Goal: Book appointment/travel/reservation

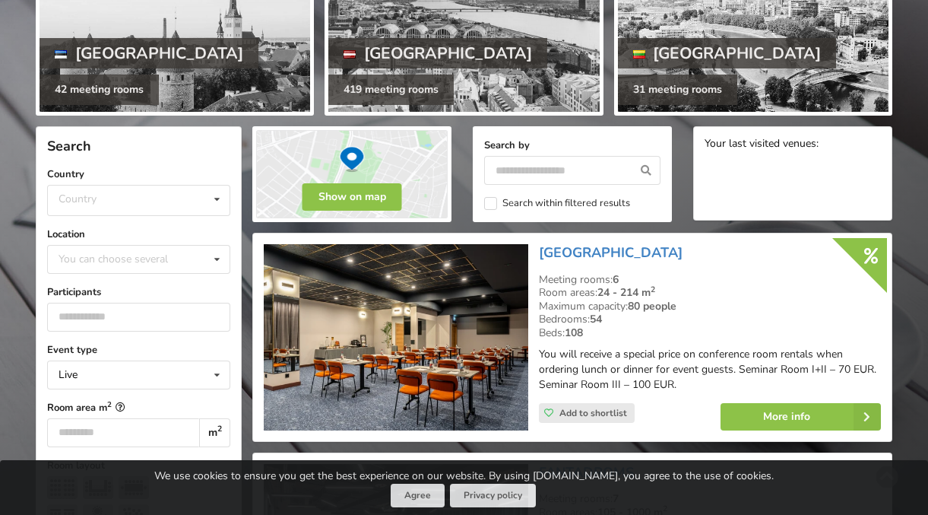
scroll to position [217, 0]
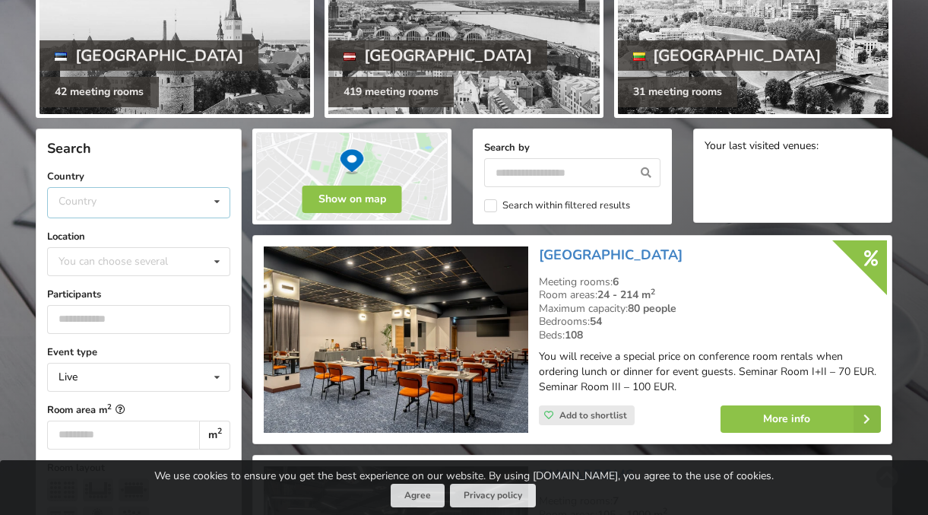
click at [194, 195] on div "Country Estonia Latvia Lithuania" at bounding box center [138, 202] width 183 height 31
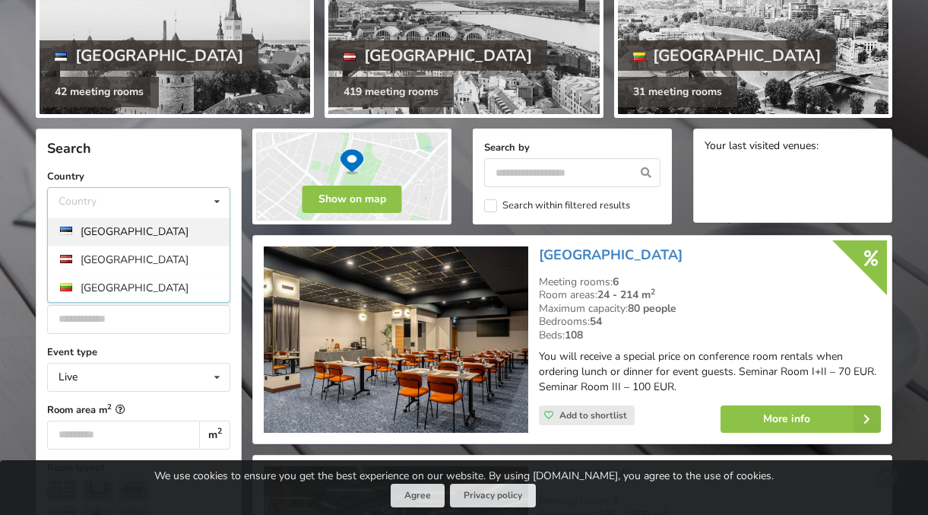
click at [167, 224] on div "[GEOGRAPHIC_DATA]" at bounding box center [139, 231] width 182 height 28
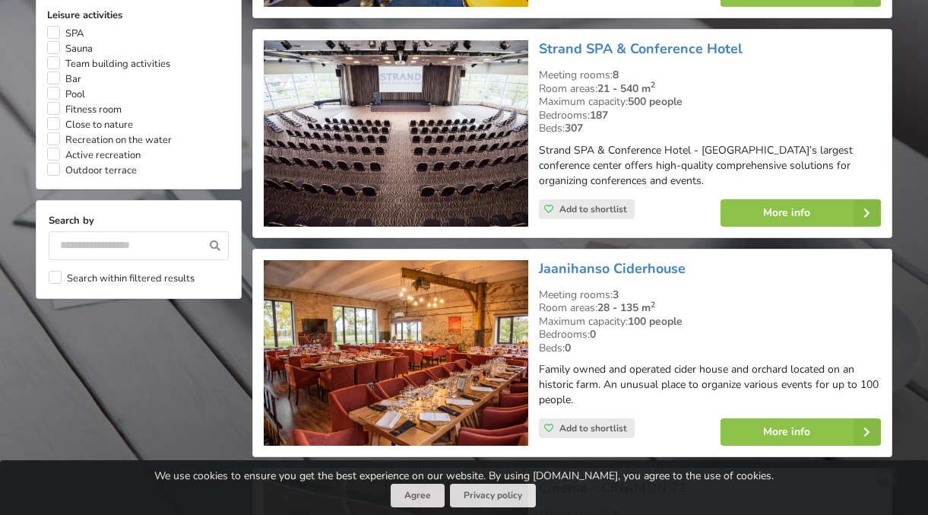
scroll to position [976, 0]
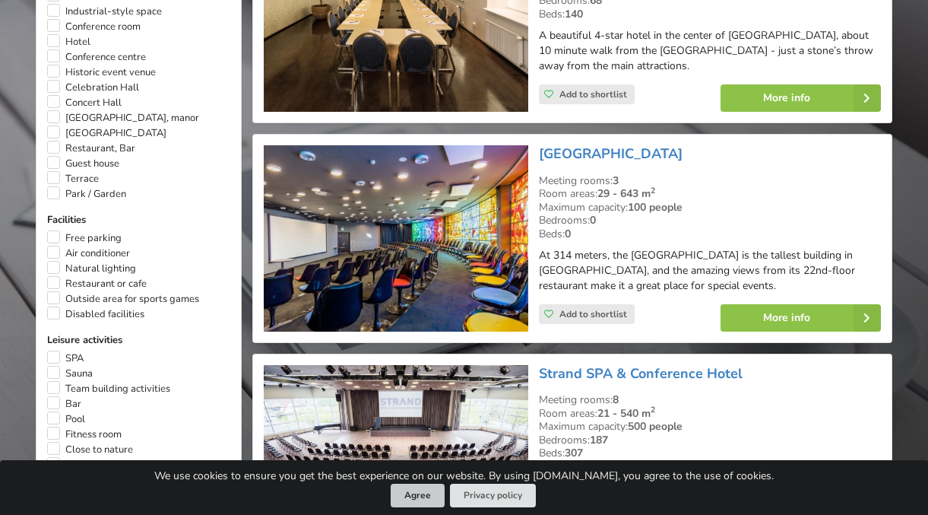
click at [406, 497] on button "Agree" at bounding box center [418, 496] width 54 height 24
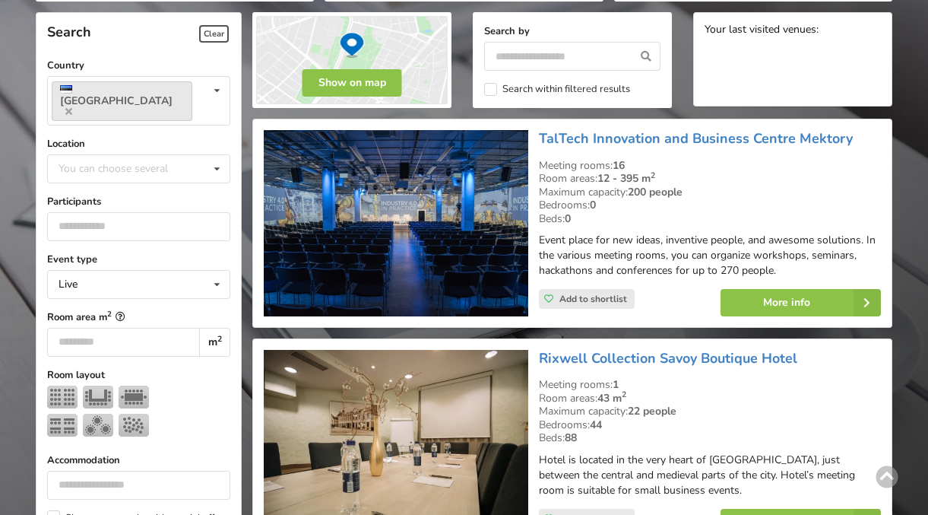
scroll to position [503, 0]
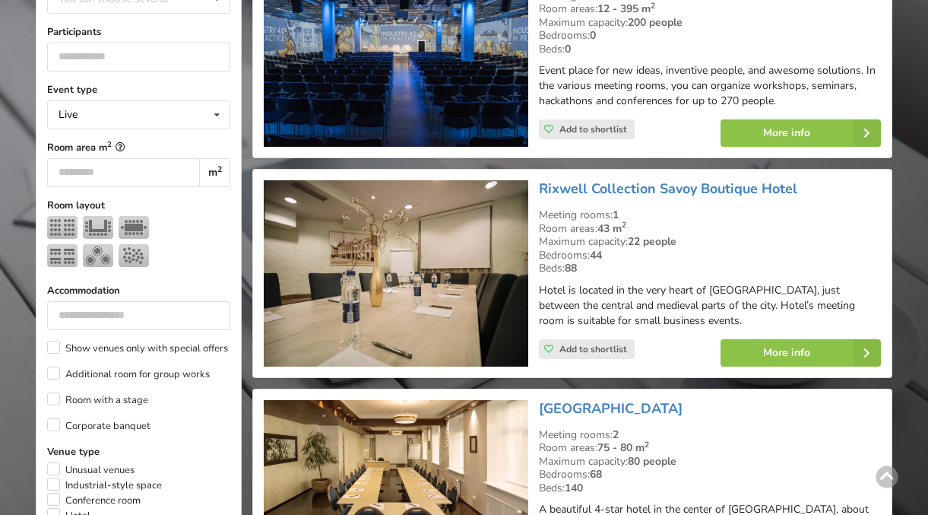
click at [429, 76] on img at bounding box center [396, 53] width 264 height 186
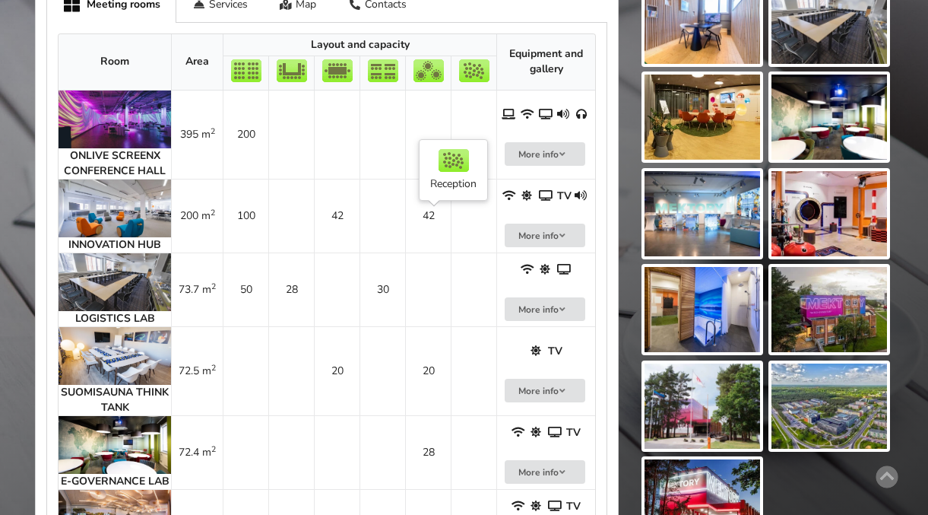
scroll to position [792, 0]
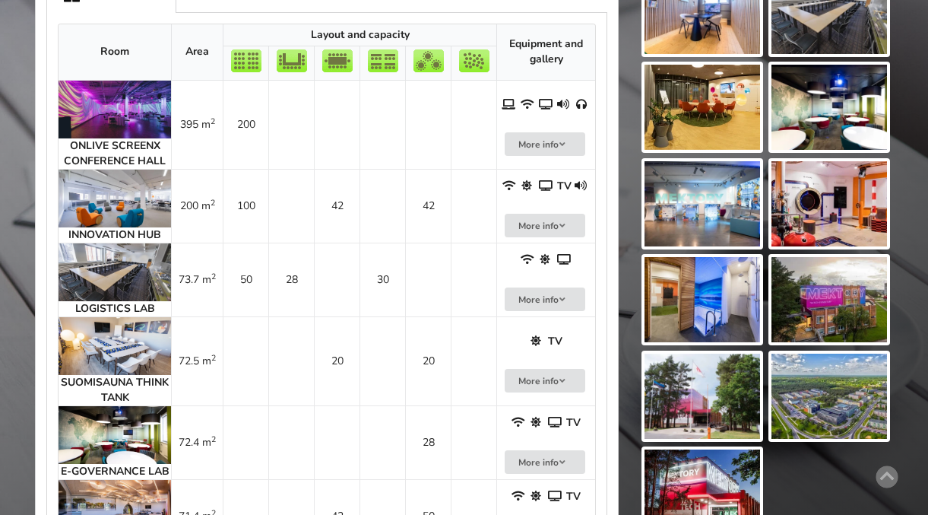
click at [85, 133] on img at bounding box center [115, 110] width 113 height 58
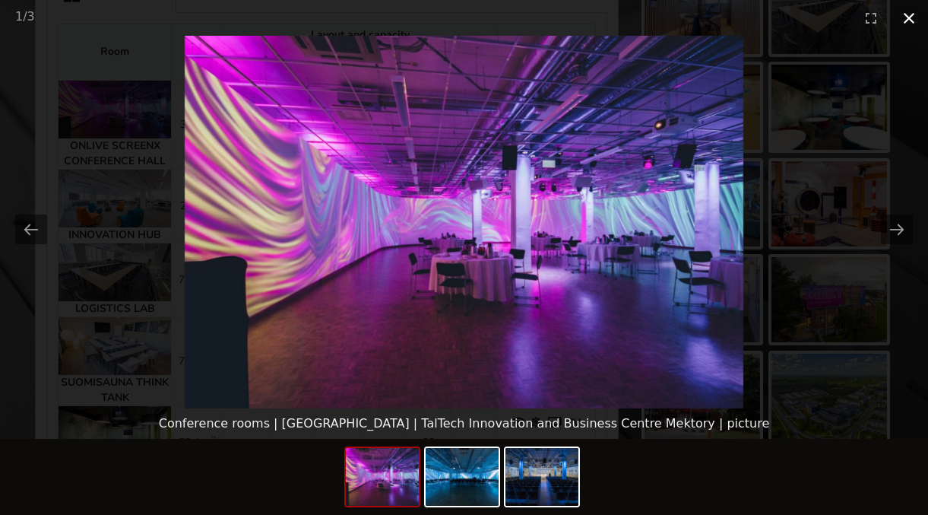
click at [912, 15] on button "Close gallery" at bounding box center [909, 18] width 38 height 36
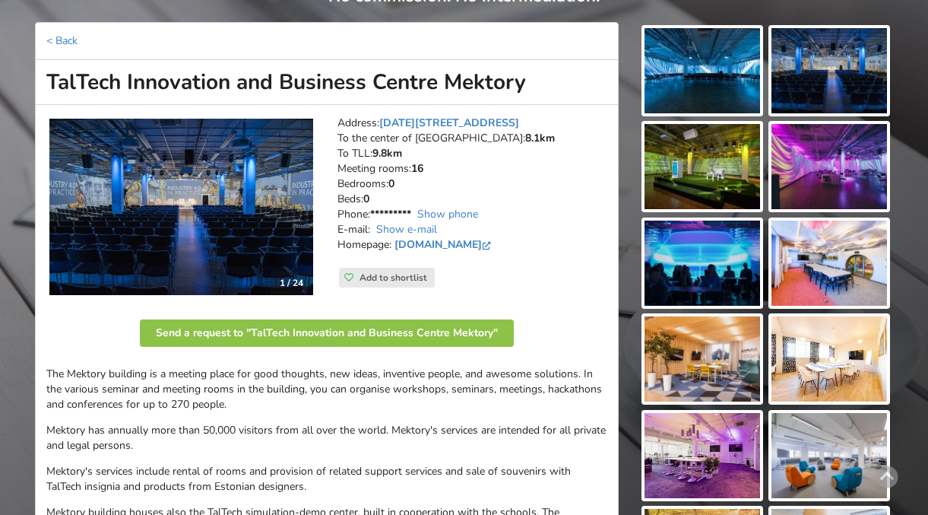
scroll to position [0, 0]
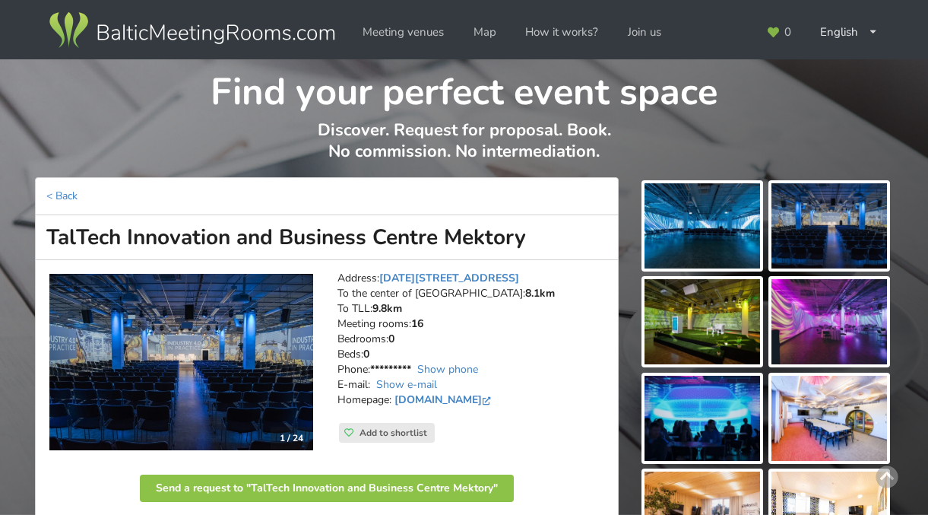
click at [170, 29] on img at bounding box center [191, 30] width 291 height 43
